Goal: Check status

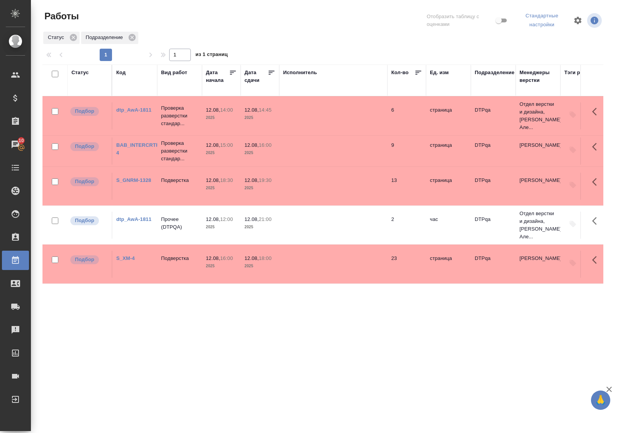
click at [141, 144] on link "BAB_INTERCRTF-4" at bounding box center [138, 149] width 44 height 14
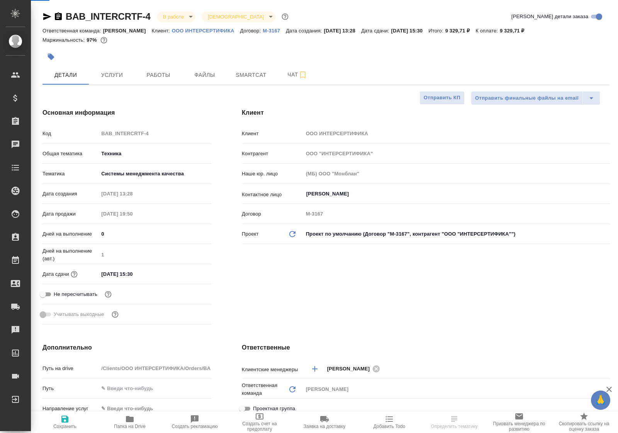
select select "RU"
type textarea "x"
